Goal: Task Accomplishment & Management: Manage account settings

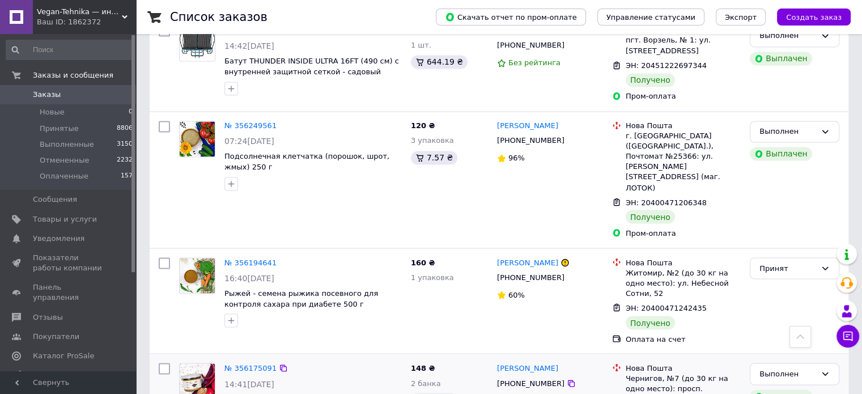
scroll to position [1989, 0]
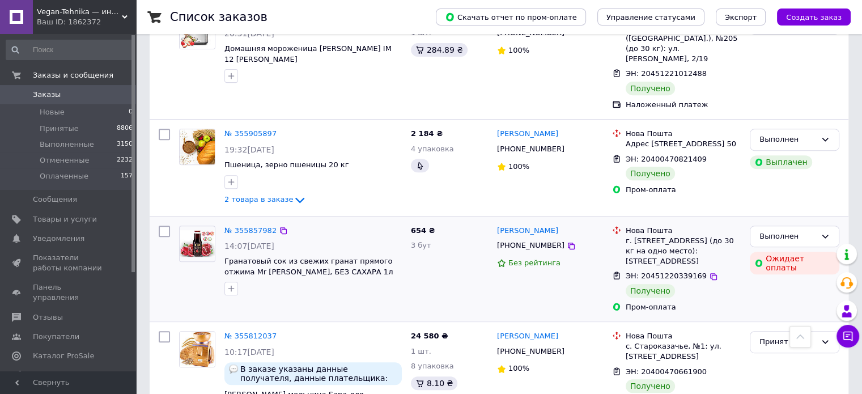
scroll to position [566, 0]
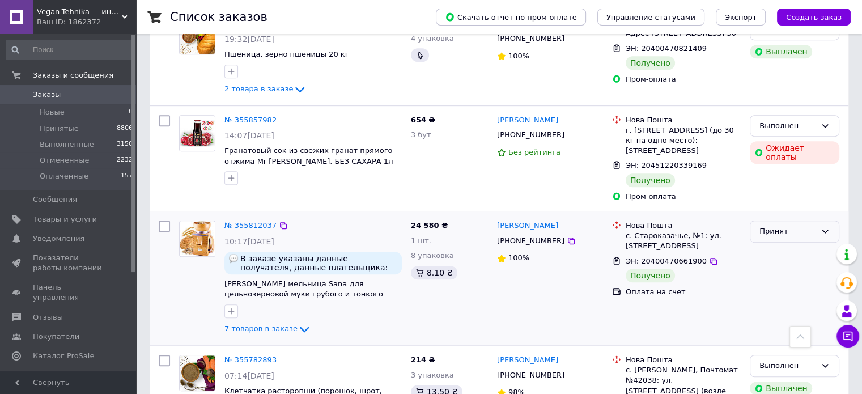
click at [762, 220] on div "Принят" at bounding box center [793, 231] width 89 height 22
click at [771, 245] on li "Выполнен" at bounding box center [794, 255] width 88 height 21
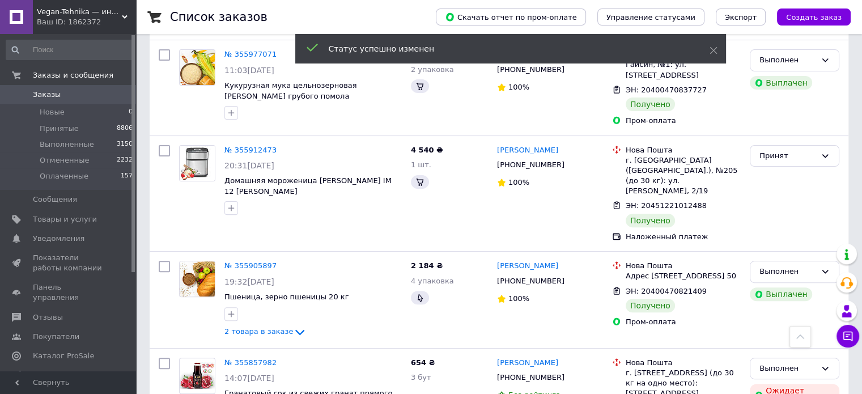
scroll to position [227, 0]
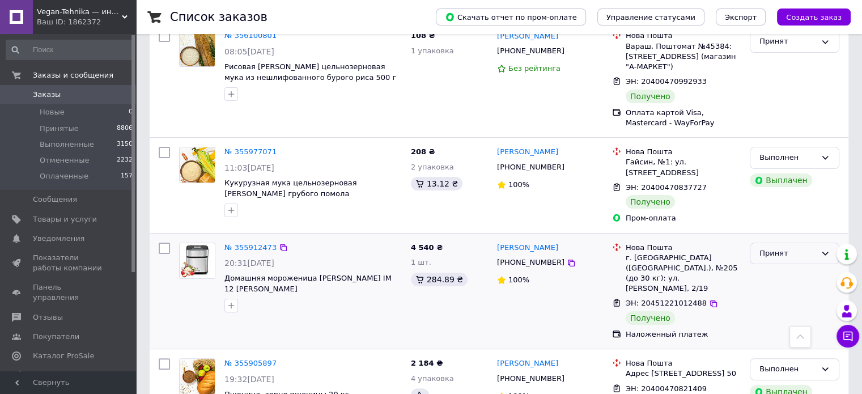
click at [792, 248] on div "Принят" at bounding box center [787, 254] width 57 height 12
click at [779, 266] on li "Выполнен" at bounding box center [794, 276] width 88 height 21
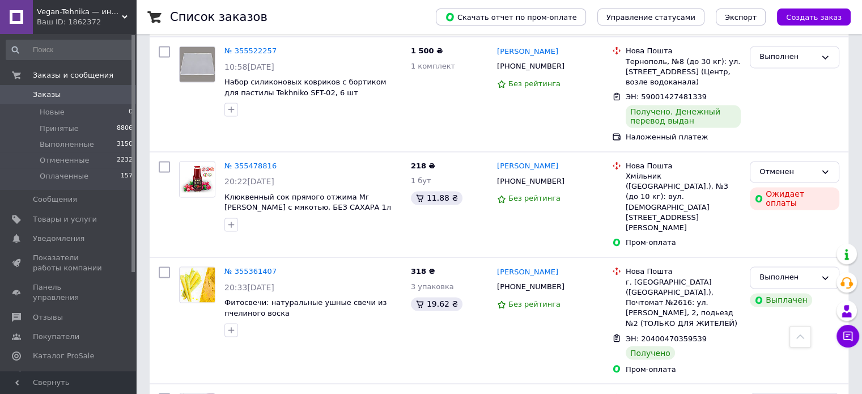
scroll to position [1931, 0]
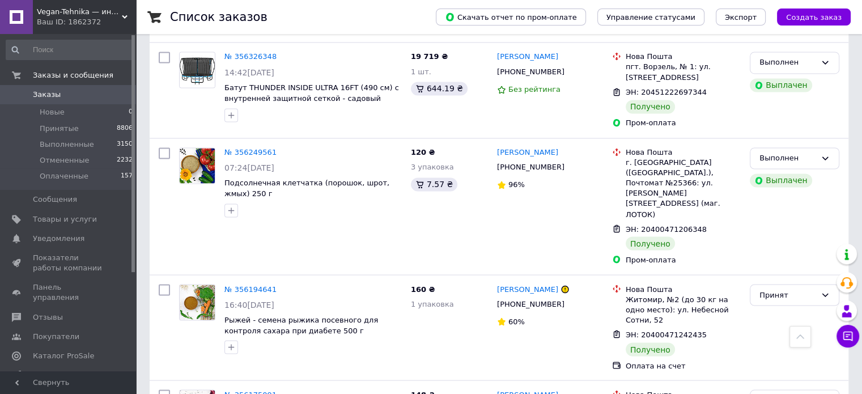
scroll to position [1989, 0]
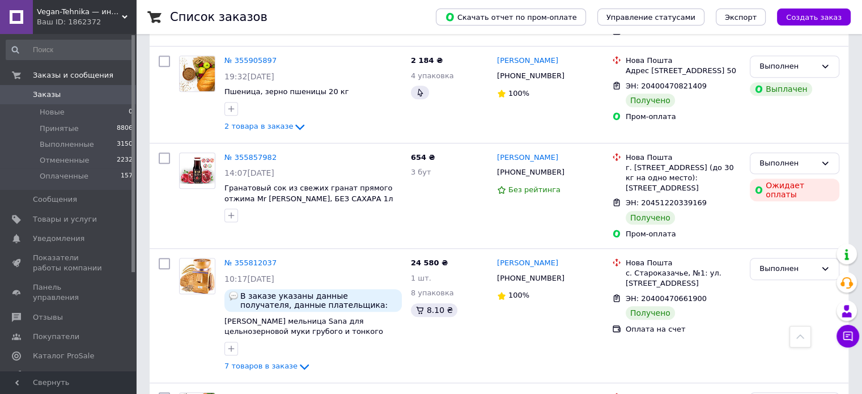
scroll to position [453, 0]
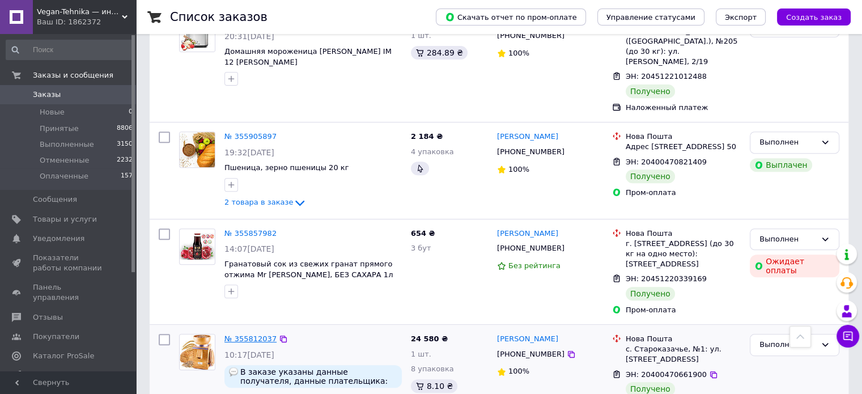
click at [257, 334] on link "№ 355812037" at bounding box center [250, 338] width 52 height 8
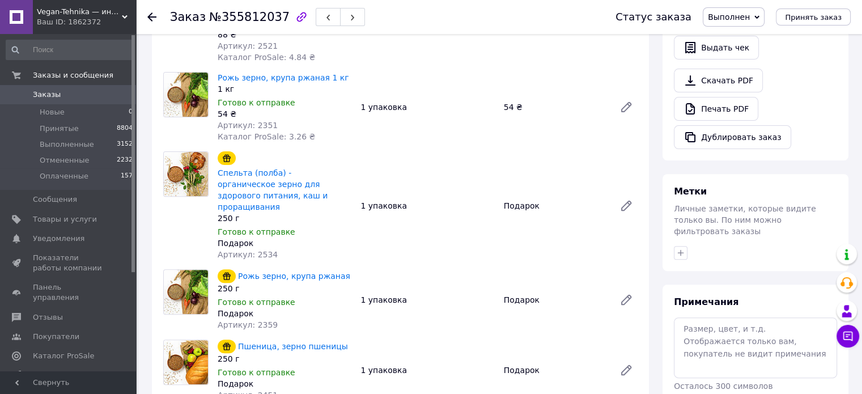
scroll to position [283, 0]
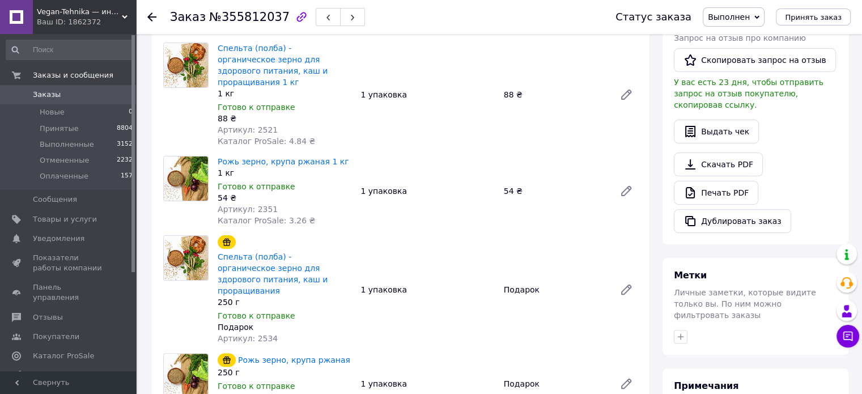
click at [153, 13] on icon at bounding box center [151, 16] width 9 height 9
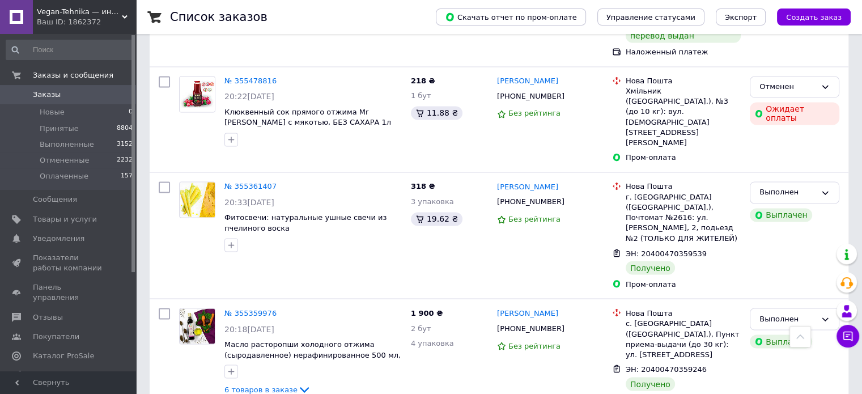
scroll to position [1926, 0]
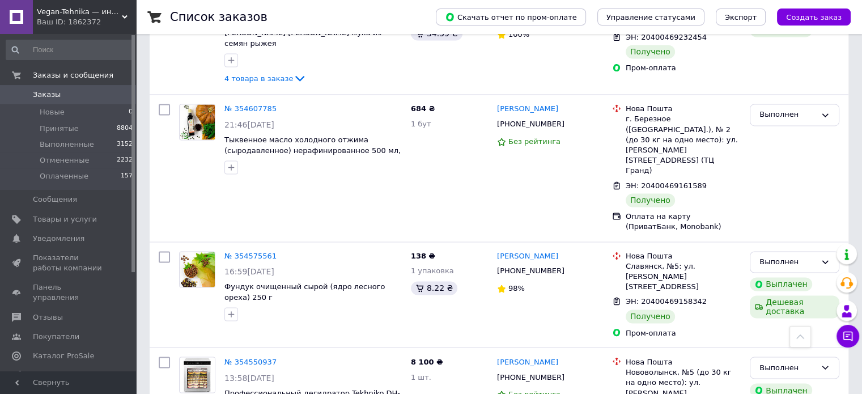
scroll to position [1833, 0]
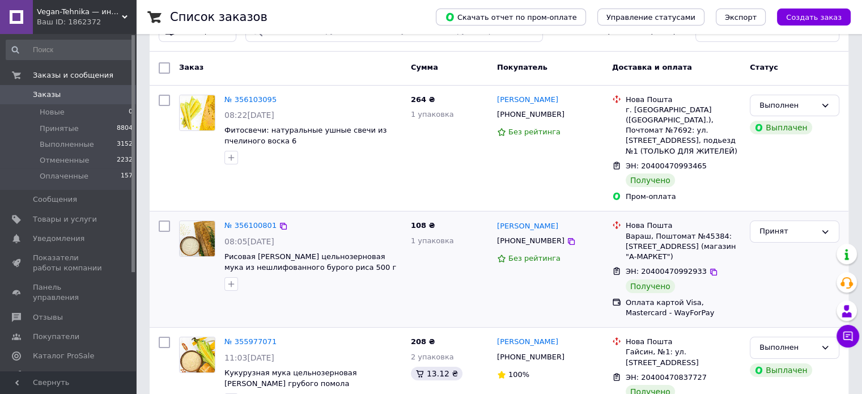
scroll to position [57, 0]
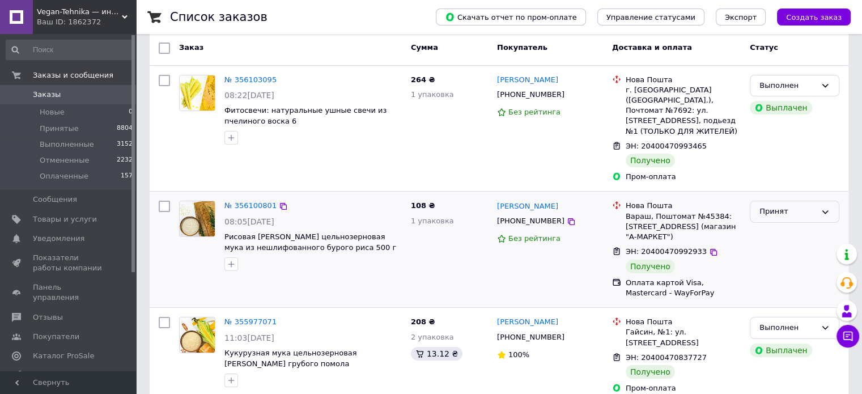
click at [773, 206] on div "Принят" at bounding box center [787, 212] width 57 height 12
click at [774, 225] on li "Выполнен" at bounding box center [794, 235] width 88 height 21
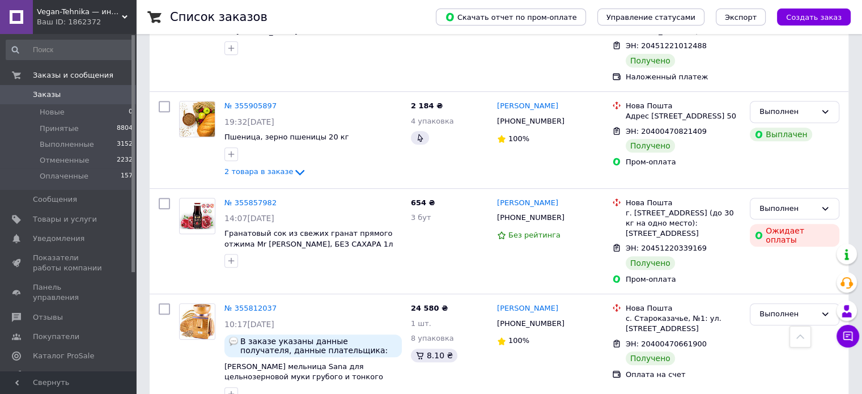
scroll to position [458, 0]
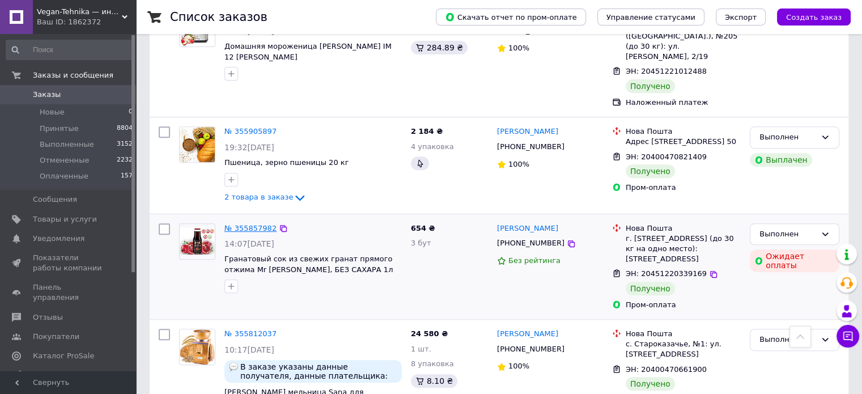
click at [252, 224] on link "№ 355857982" at bounding box center [250, 228] width 52 height 8
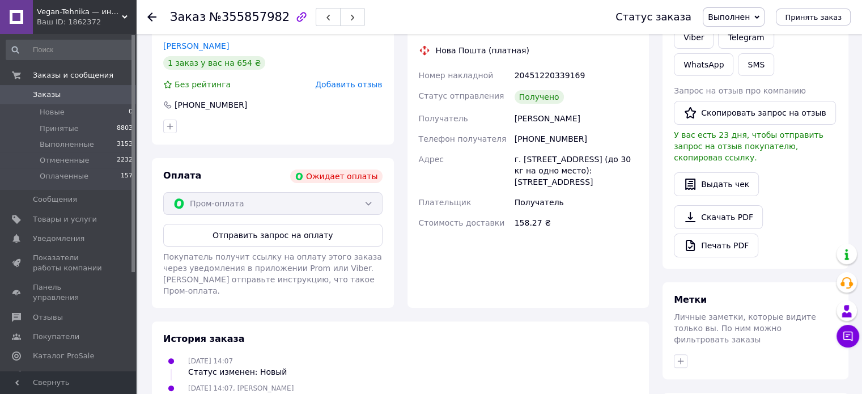
scroll to position [131, 0]
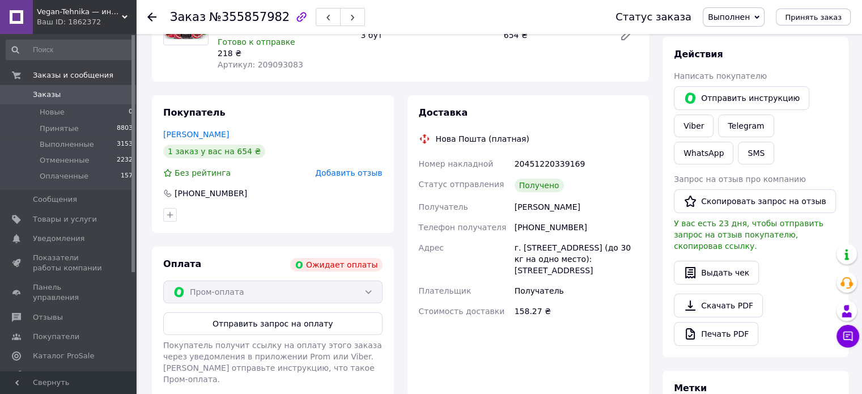
click at [155, 8] on div at bounding box center [158, 17] width 23 height 34
click at [152, 14] on icon at bounding box center [151, 16] width 9 height 9
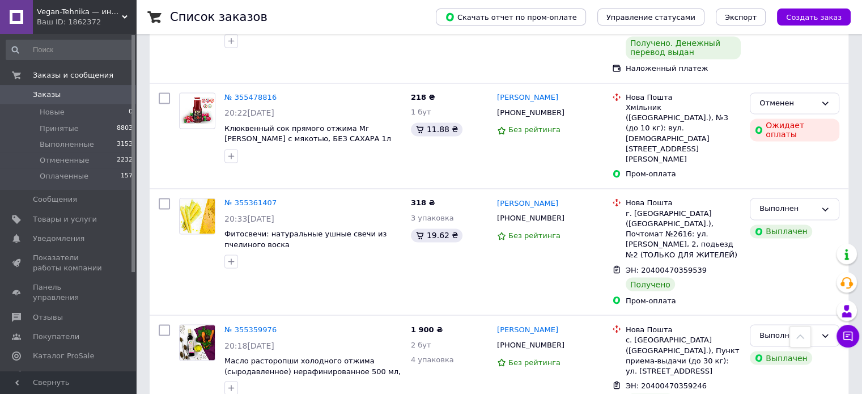
scroll to position [1931, 0]
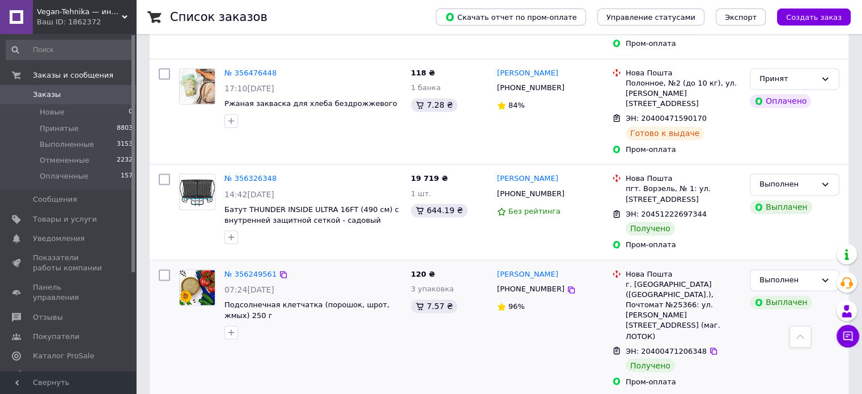
scroll to position [1819, 0]
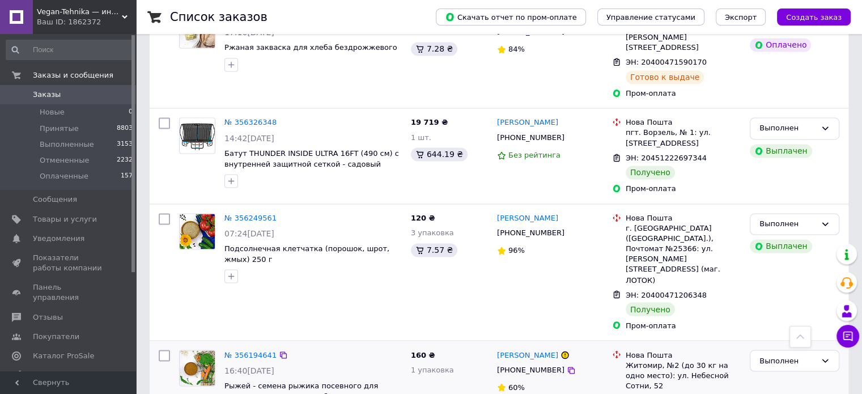
scroll to position [1989, 0]
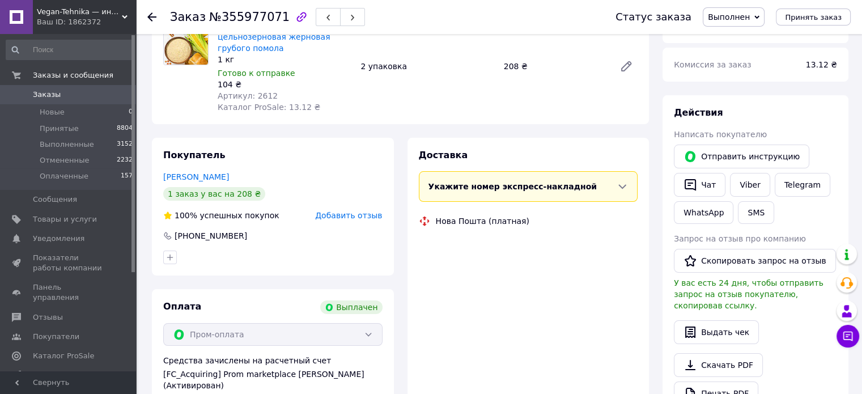
scroll to position [138, 0]
